Goal: Share content: Contribute content

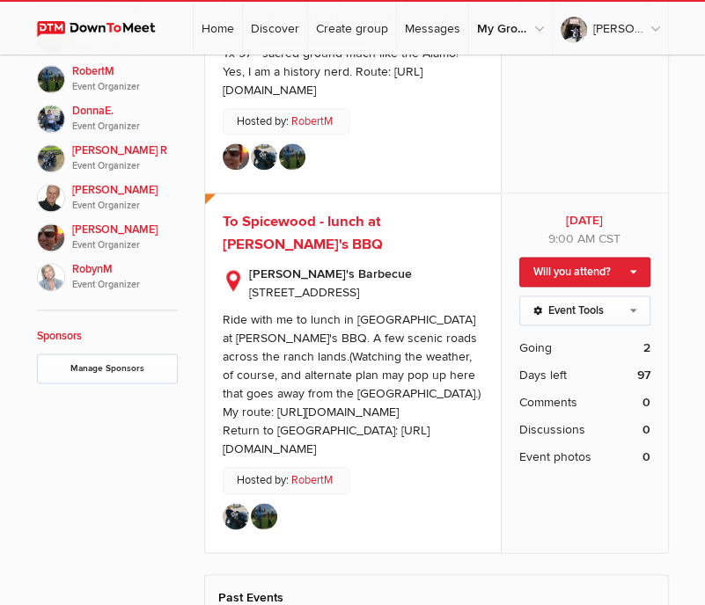
scroll to position [1301, 0]
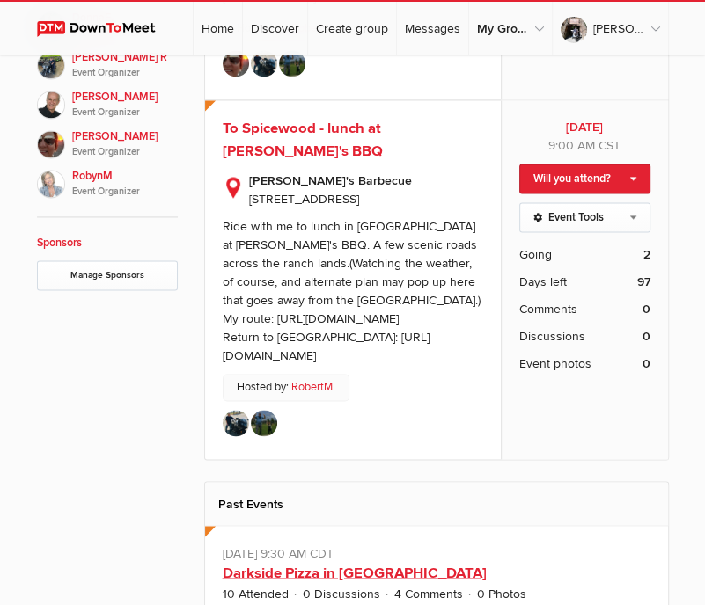
click at [335, 564] on link "Darkside Pizza in [GEOGRAPHIC_DATA]" at bounding box center [355, 573] width 264 height 18
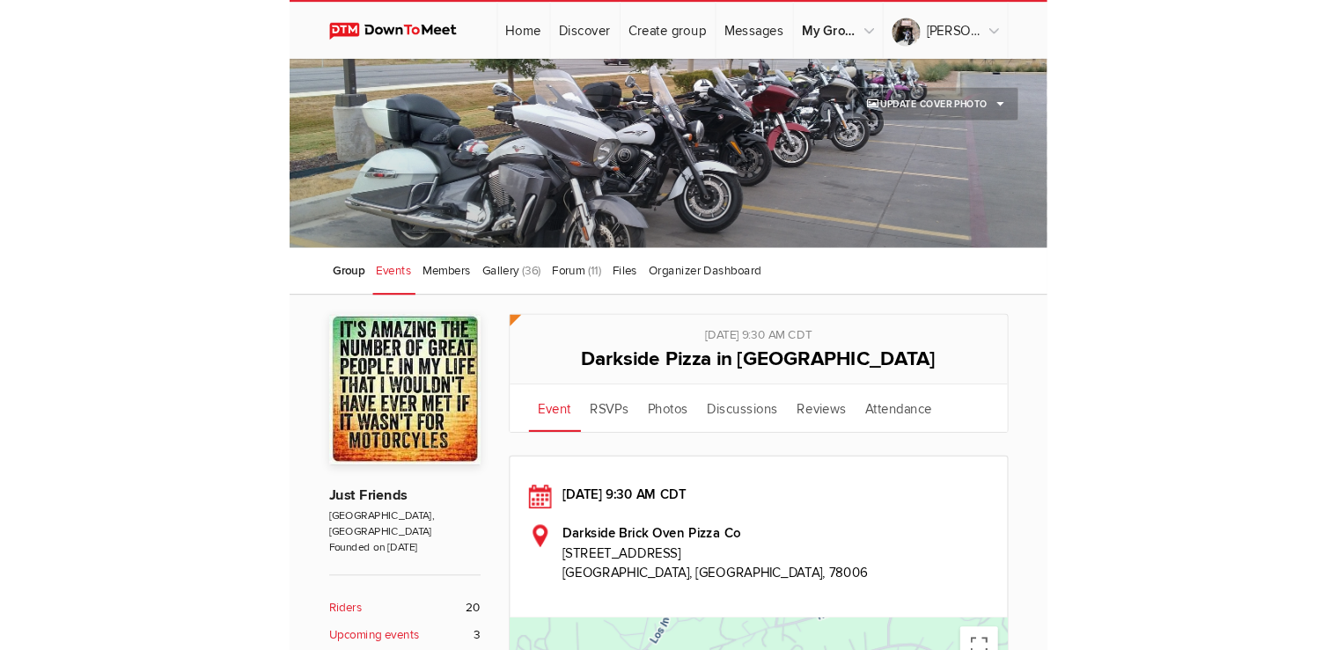
scroll to position [92, 0]
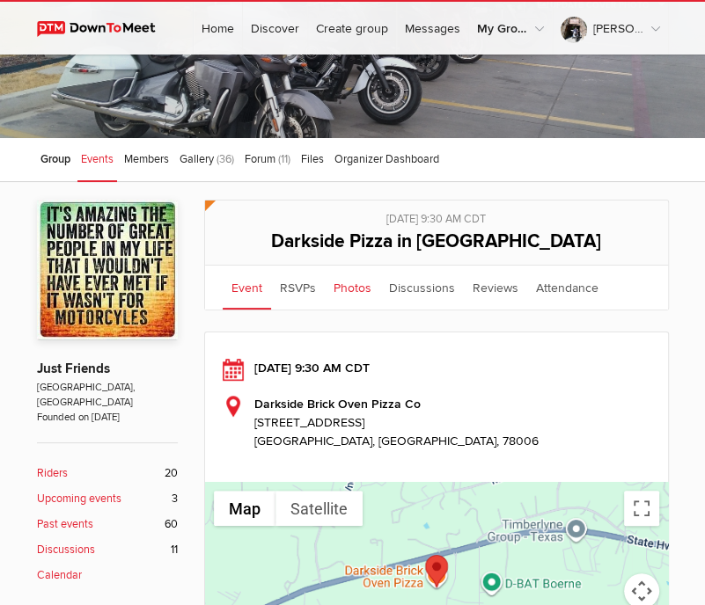
click at [349, 276] on link "Photos" at bounding box center [352, 288] width 55 height 44
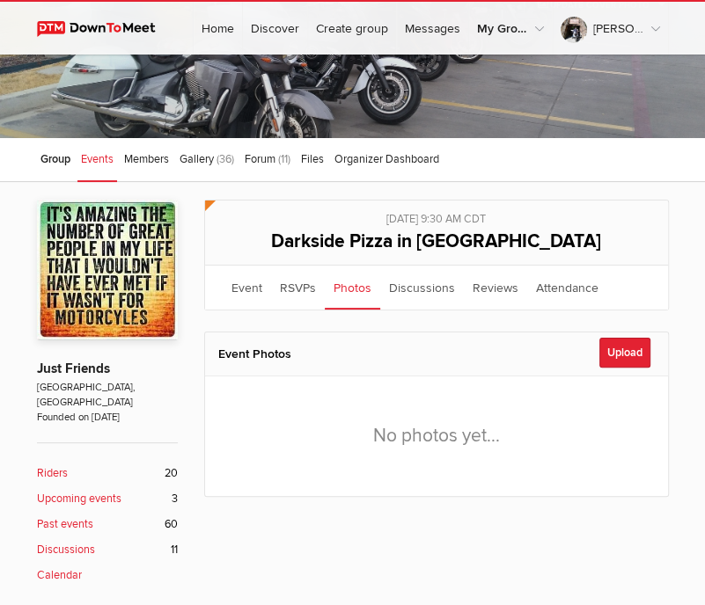
click at [356, 290] on link "Photos" at bounding box center [352, 288] width 55 height 44
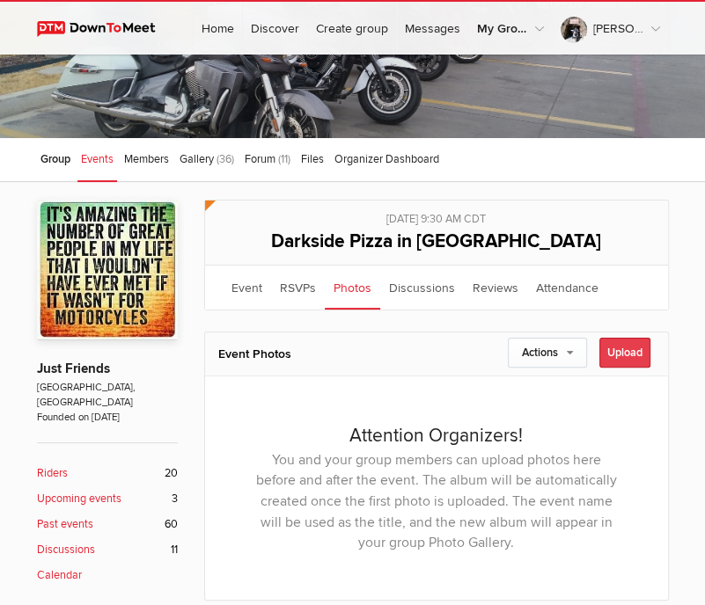
click at [629, 351] on div "Upload" at bounding box center [624, 353] width 51 height 30
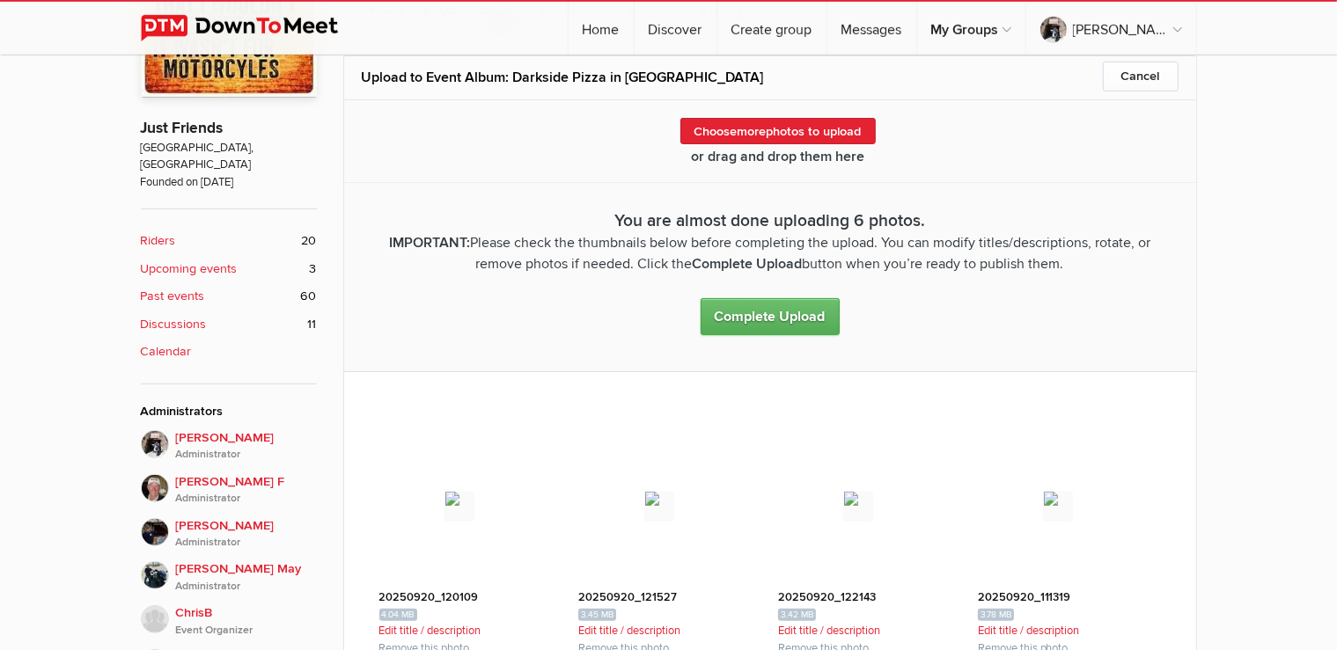
scroll to position [557, 0]
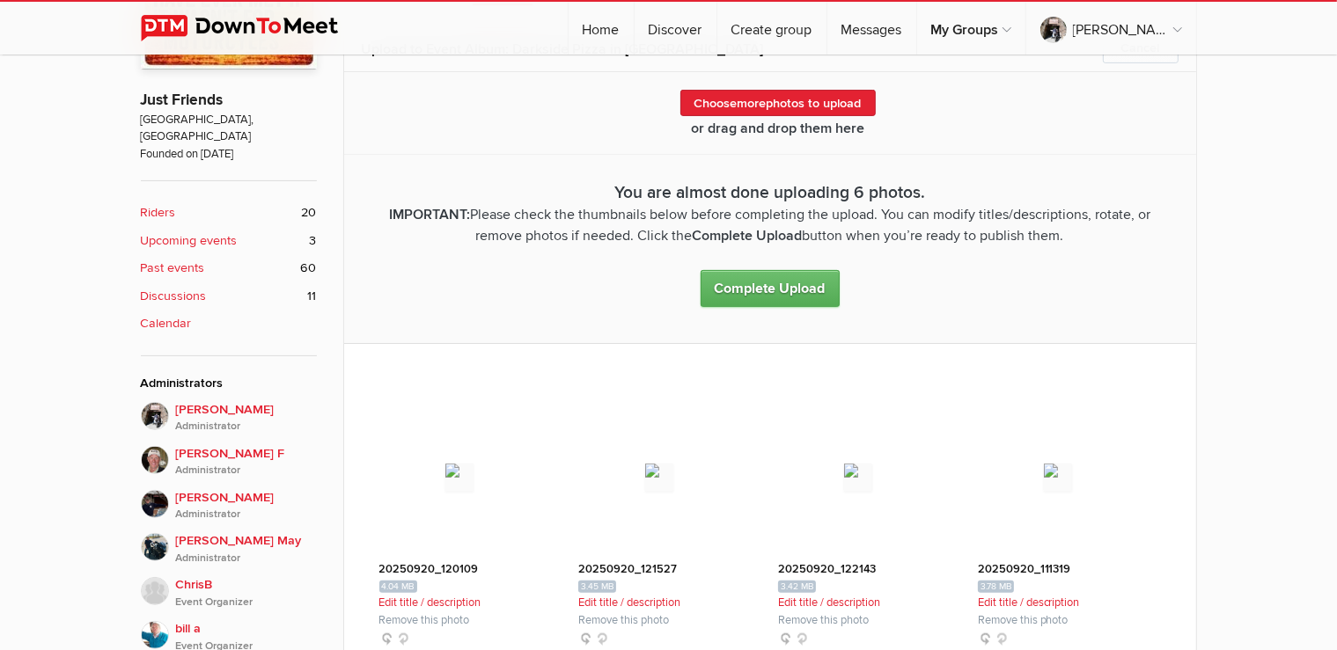
click at [807, 290] on link "Complete Upload" at bounding box center [769, 288] width 139 height 37
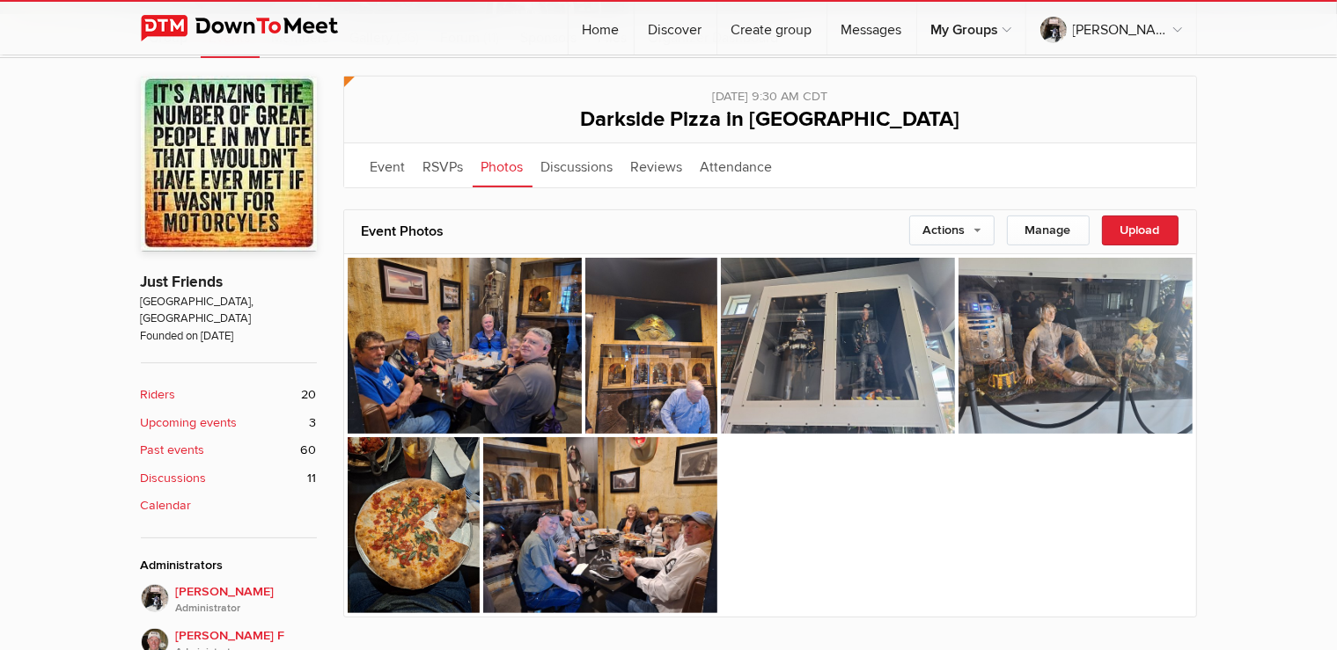
scroll to position [371, 0]
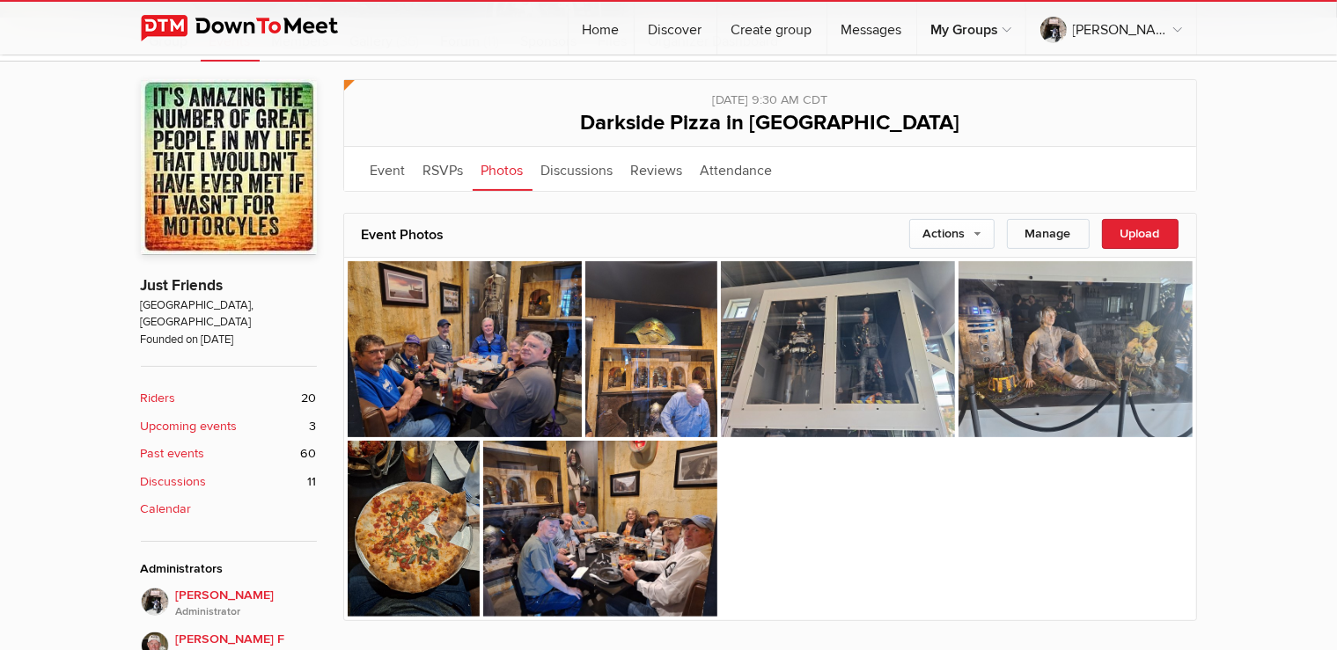
click at [1086, 232] on div "Manage" at bounding box center [1048, 234] width 83 height 30
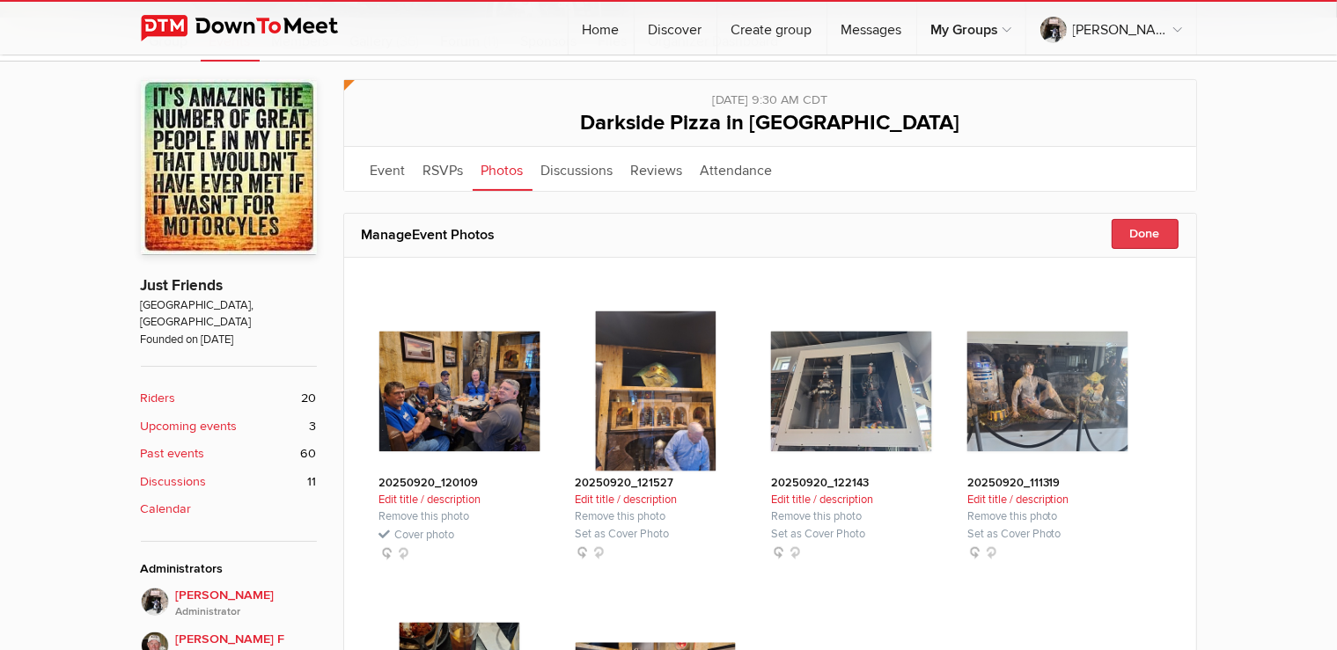
click at [1160, 233] on div "Done" at bounding box center [1144, 234] width 67 height 30
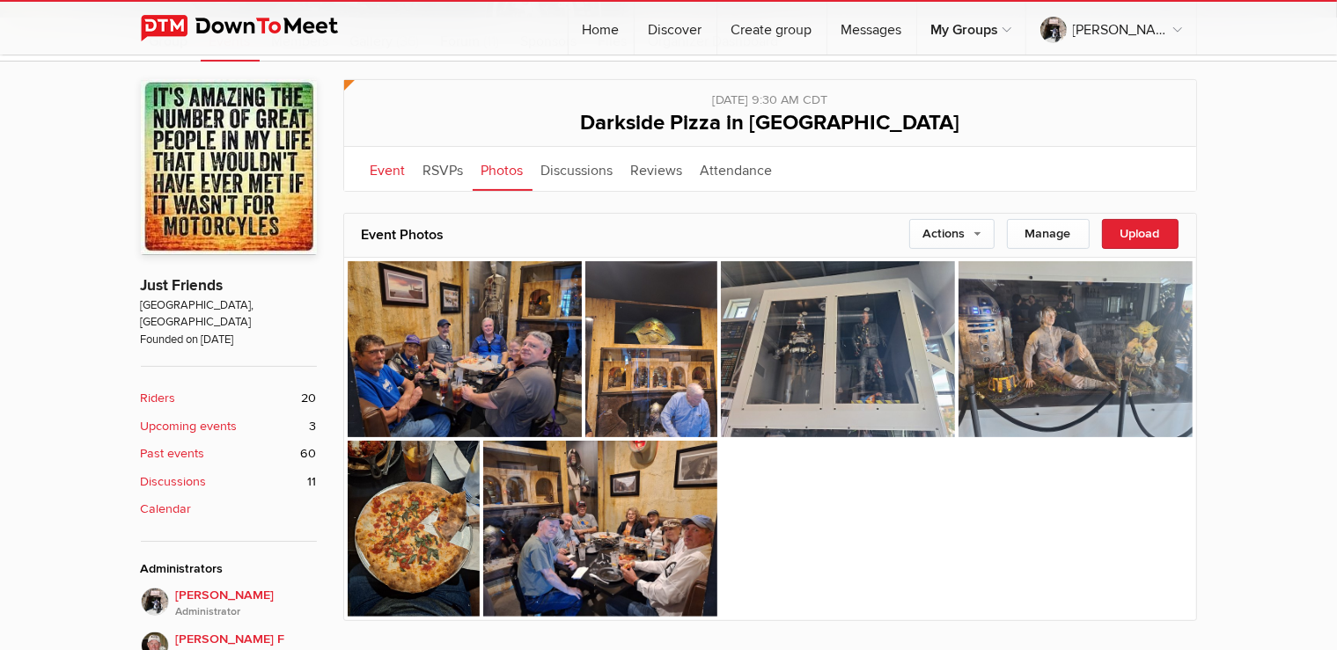
click at [398, 171] on link "Event" at bounding box center [388, 169] width 53 height 44
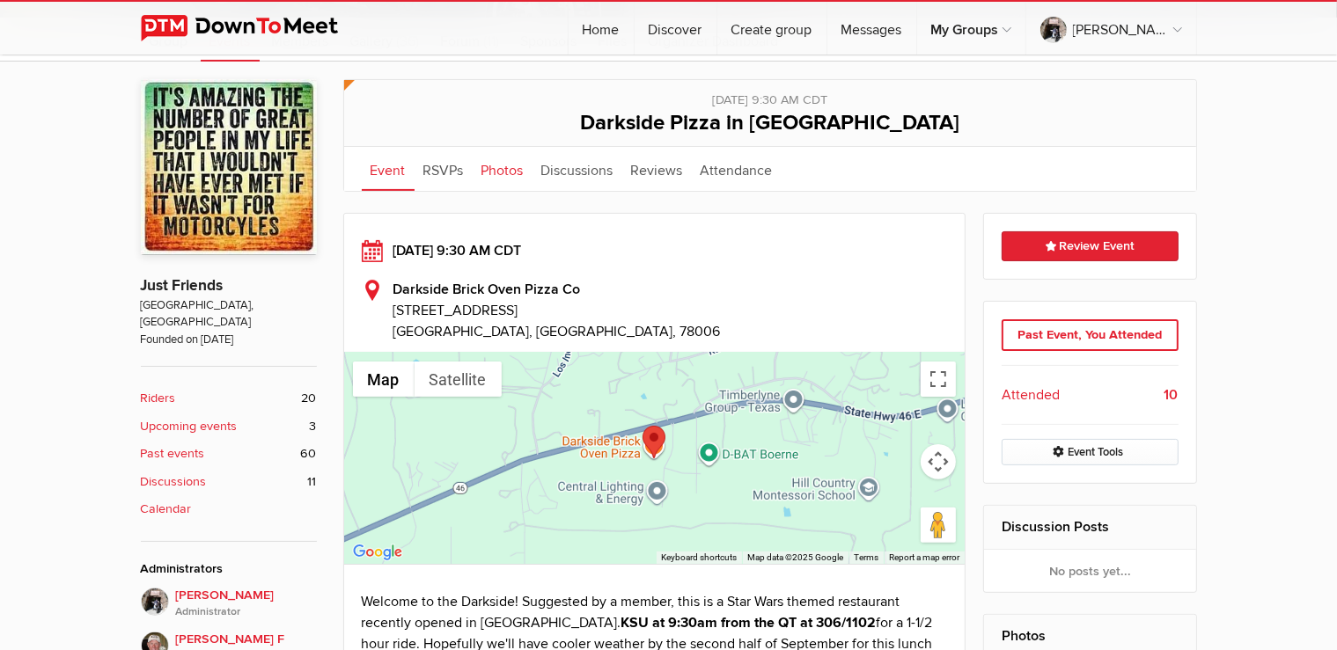
click at [517, 174] on link "Photos" at bounding box center [503, 169] width 60 height 44
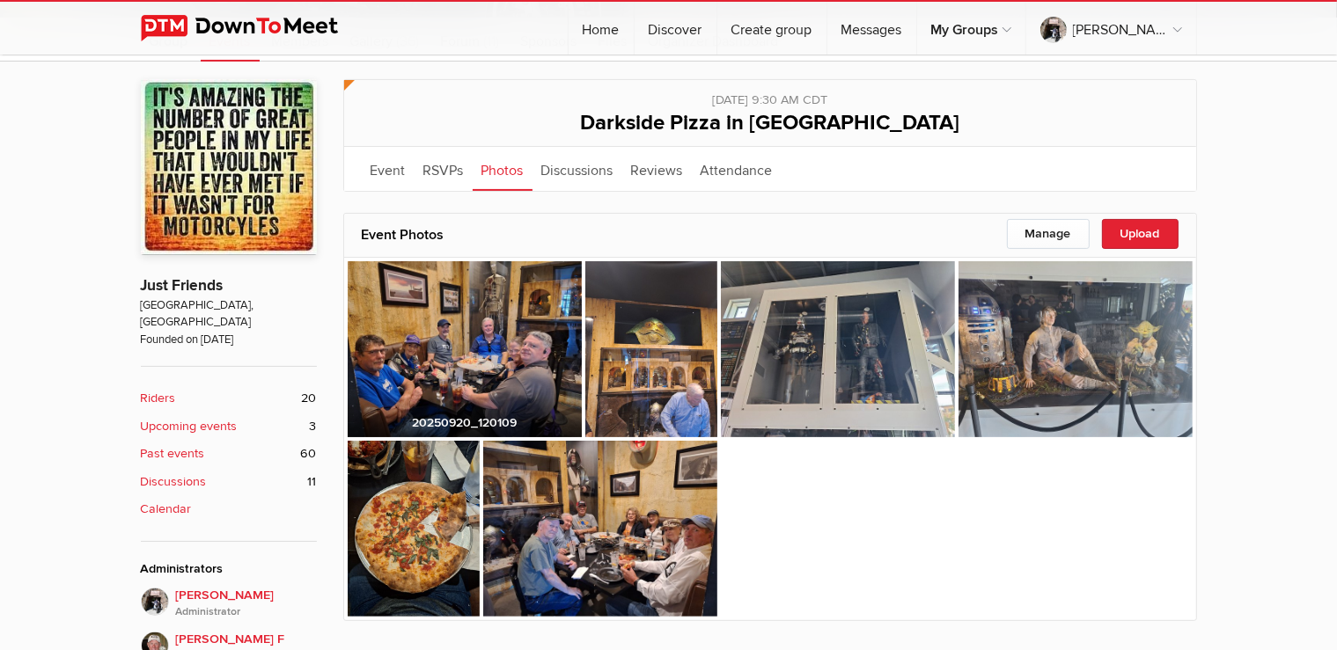
click at [489, 336] on img at bounding box center [465, 349] width 234 height 176
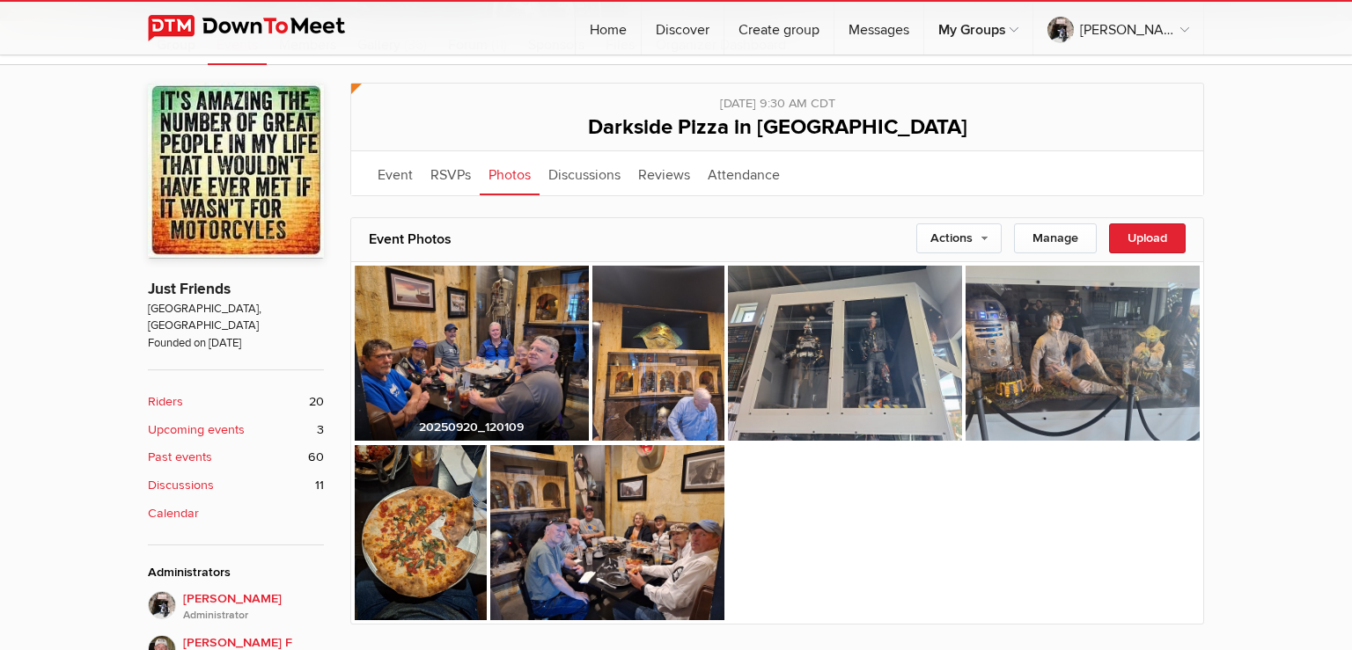
click at [489, 336] on img at bounding box center [472, 351] width 234 height 175
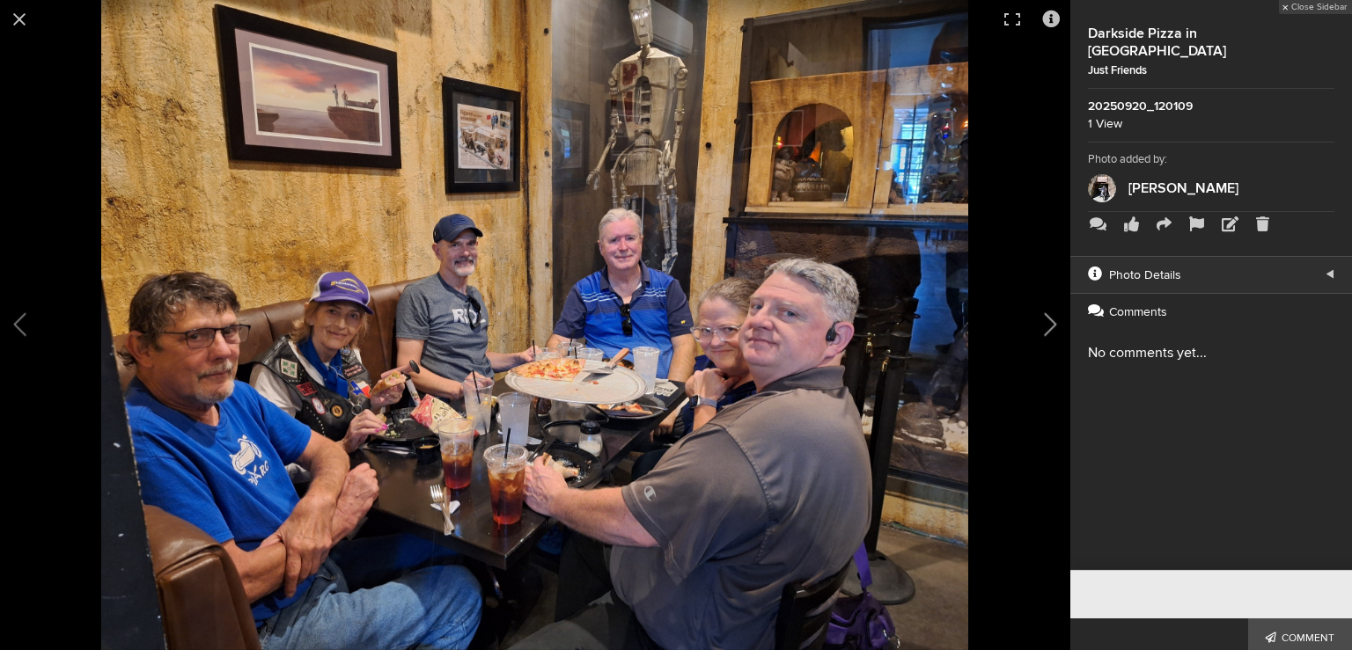
click at [1053, 328] on button at bounding box center [1026, 325] width 88 height 390
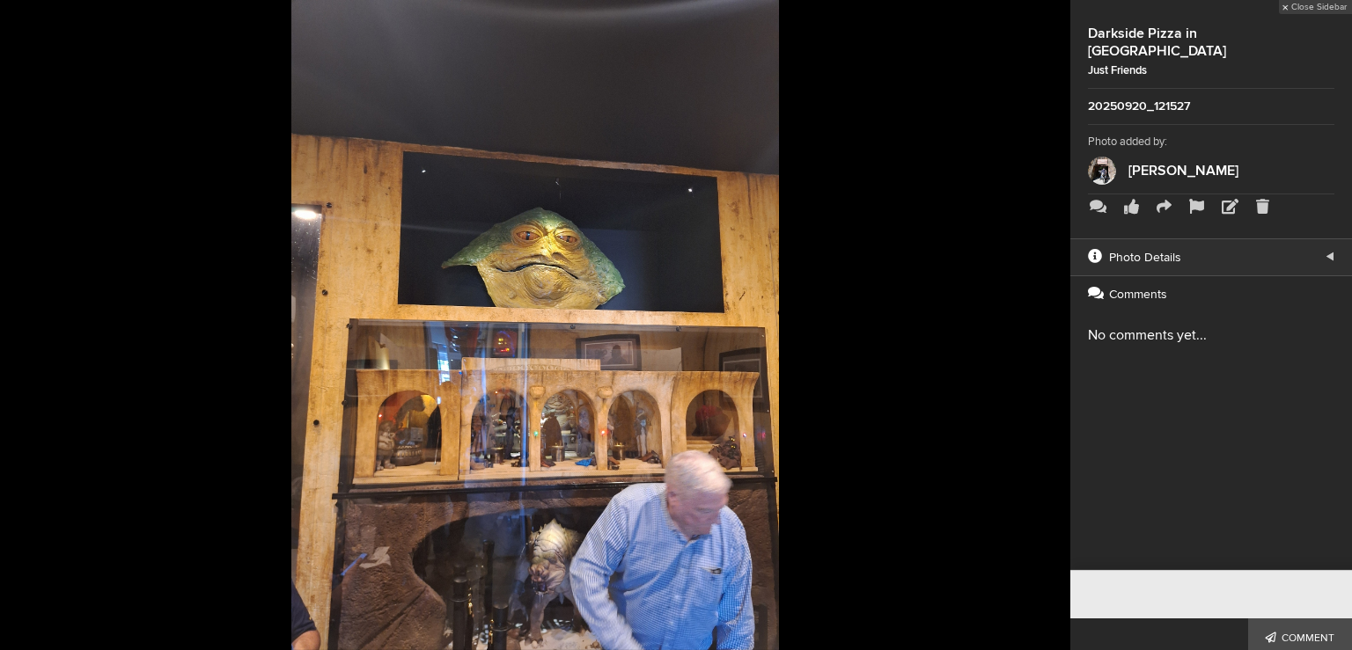
click at [1053, 328] on button at bounding box center [1026, 325] width 88 height 390
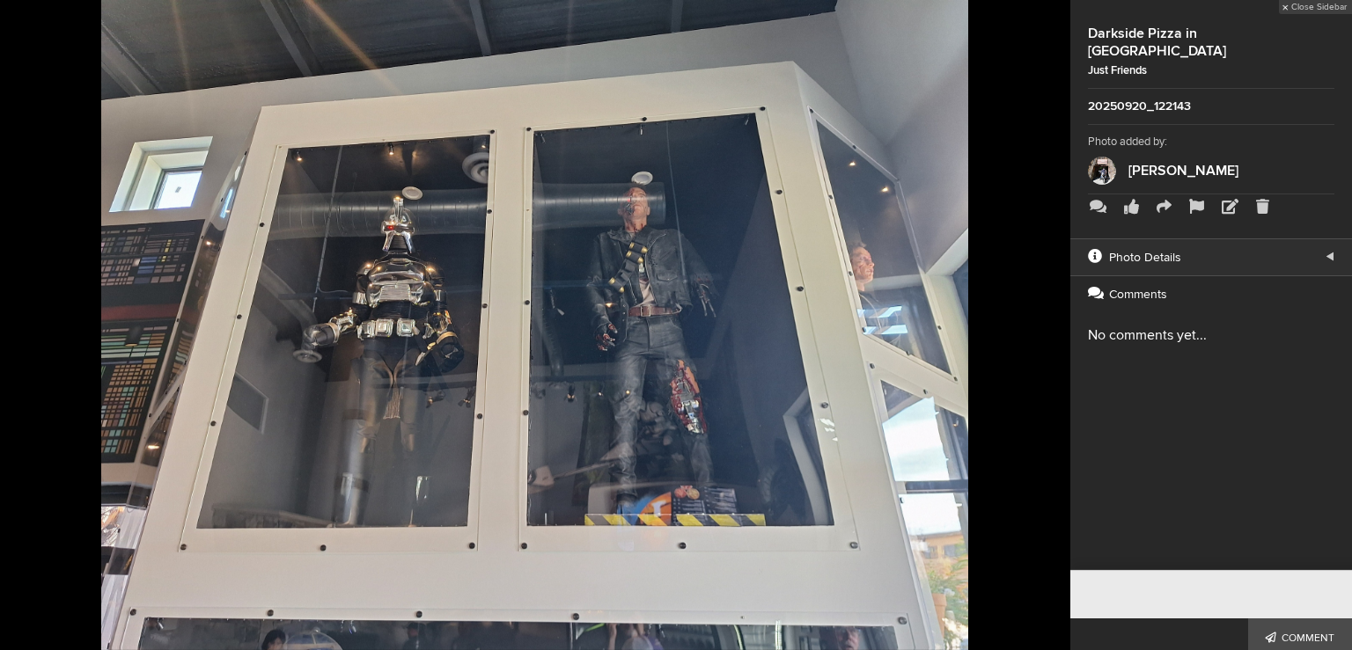
click at [1053, 328] on button at bounding box center [1026, 325] width 88 height 390
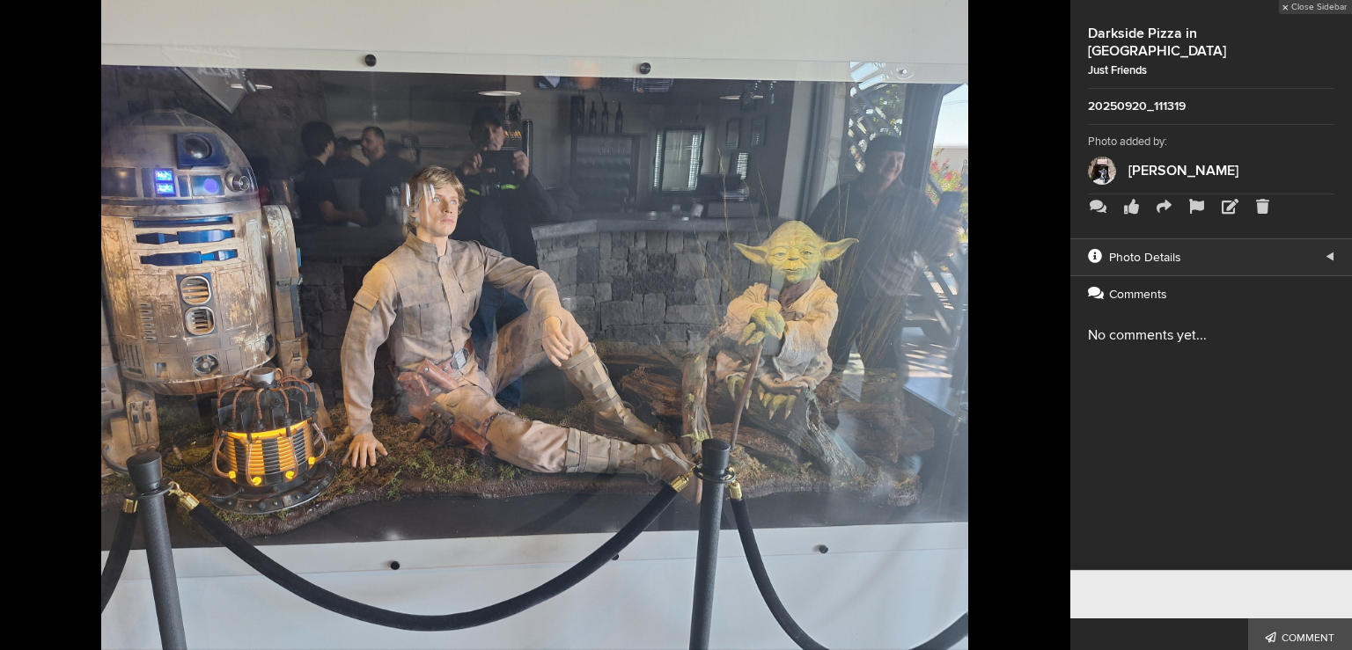
click at [1053, 328] on button at bounding box center [1026, 325] width 88 height 390
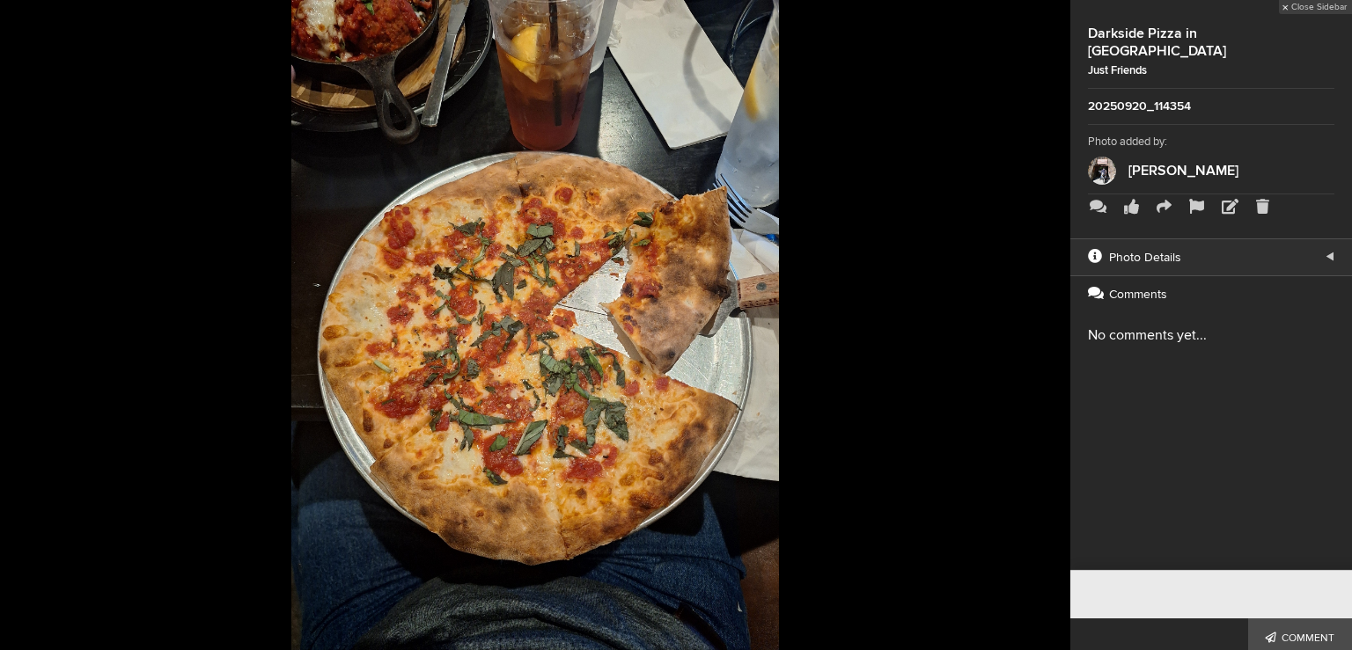
click at [1053, 328] on button at bounding box center [1026, 325] width 88 height 390
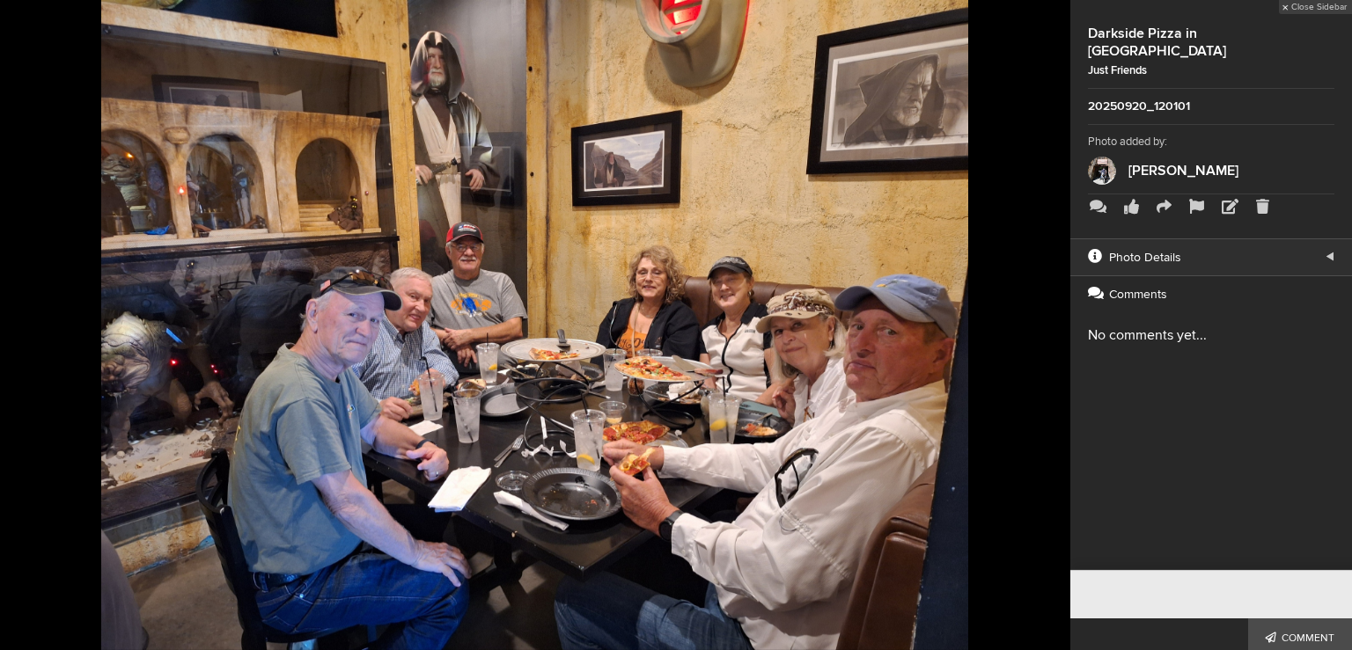
click at [1053, 328] on button at bounding box center [1026, 325] width 88 height 390
